Goal: Find specific page/section: Find specific page/section

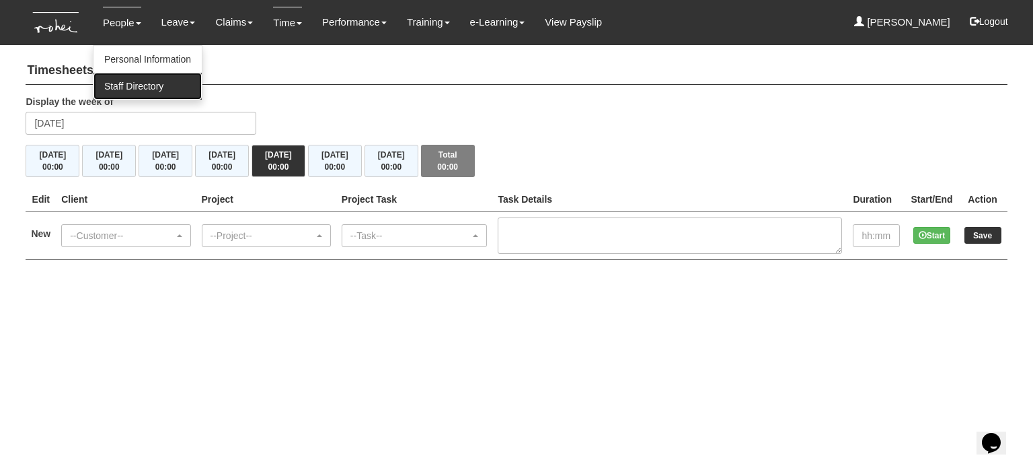
click at [132, 80] on link "Staff Directory" at bounding box center [148, 86] width 108 height 27
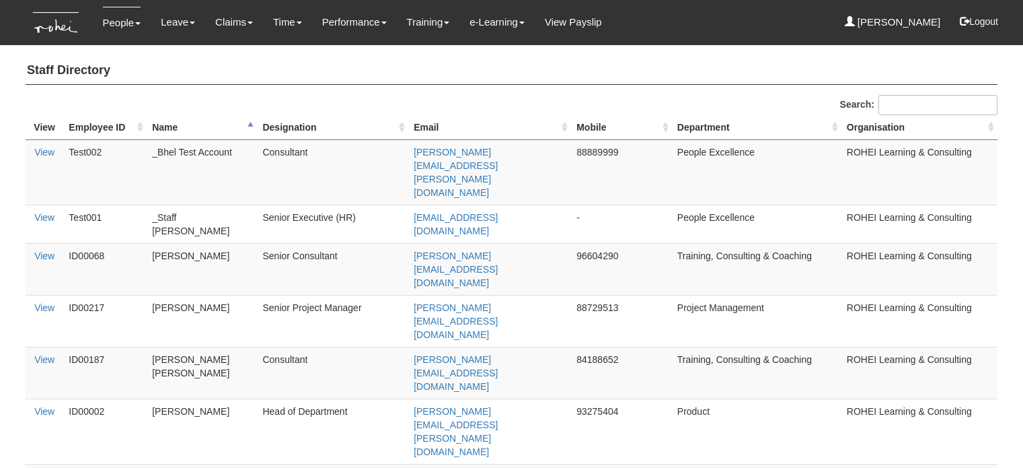
select select "50"
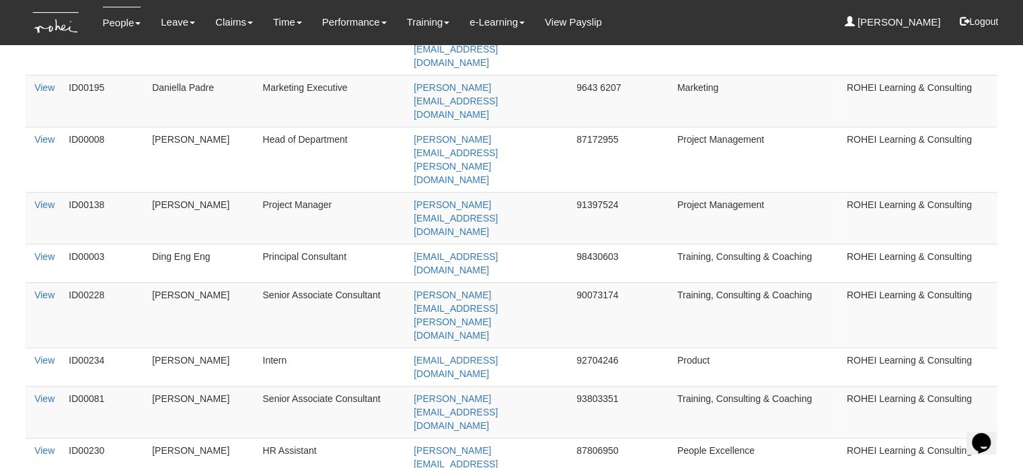
scroll to position [979, 0]
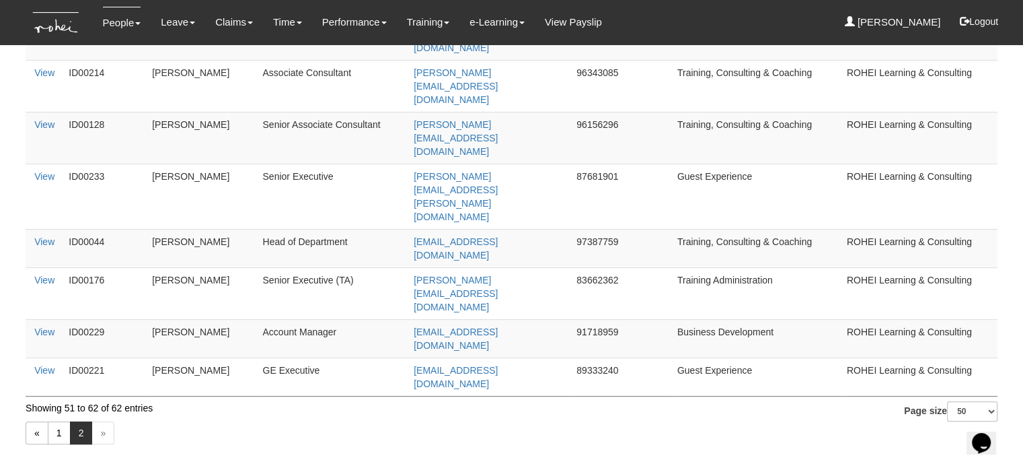
scroll to position [39, 0]
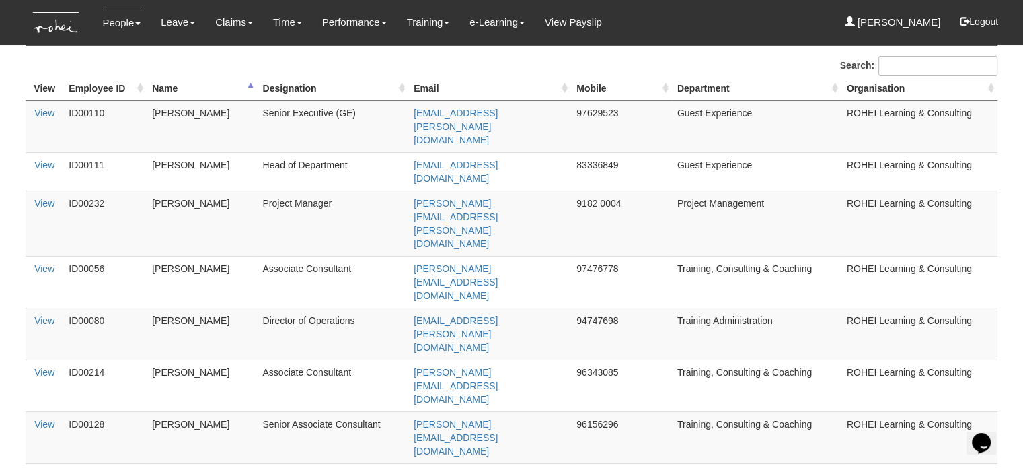
click at [649, 42] on div "People Personal Information Staff Directory Leave Apply for Leave Claim Time Of…" at bounding box center [512, 22] width 952 height 45
